Goal: Task Accomplishment & Management: Manage account settings

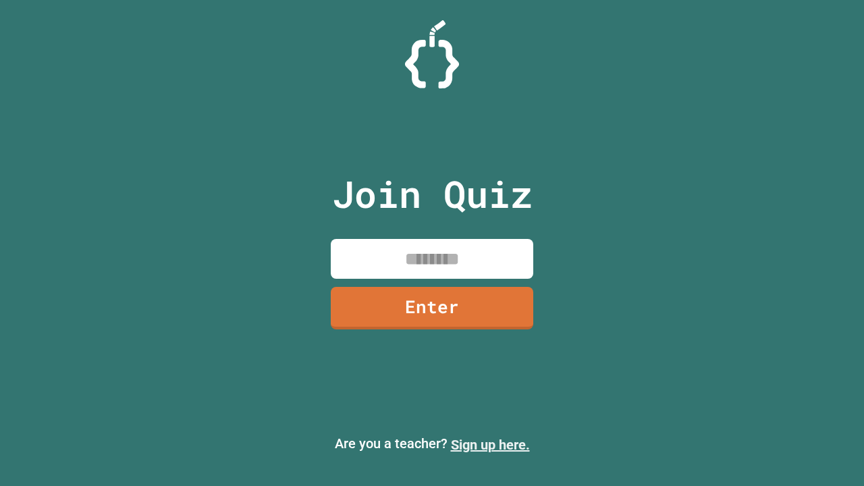
click at [490, 445] on link "Sign up here." at bounding box center [490, 445] width 79 height 16
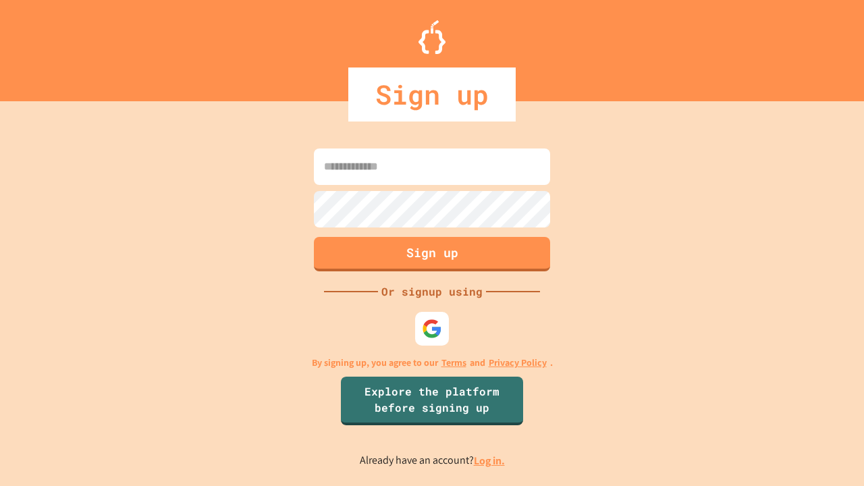
click at [490, 461] on link "Log in." at bounding box center [489, 461] width 31 height 14
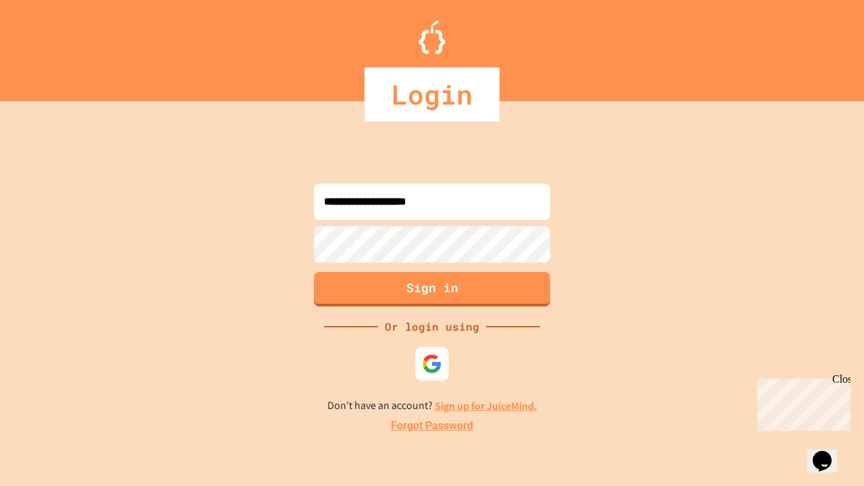
type input "**********"
